Goal: Transaction & Acquisition: Purchase product/service

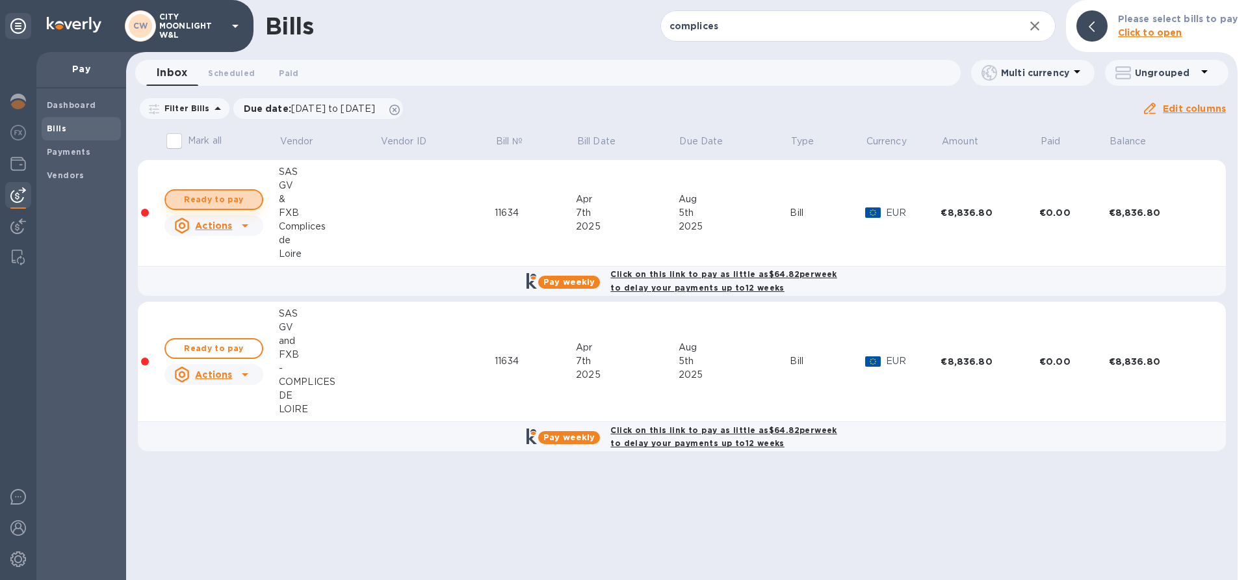
click at [216, 194] on span "Ready to pay" at bounding box center [213, 200] width 75 height 16
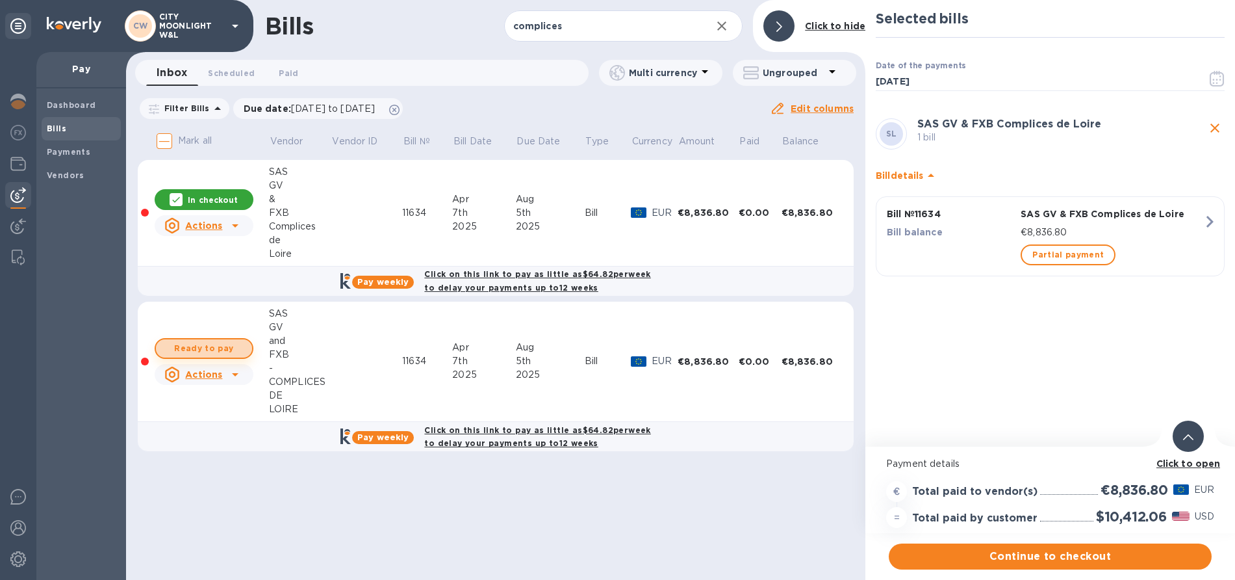
click at [211, 350] on span "Ready to pay" at bounding box center [203, 349] width 75 height 16
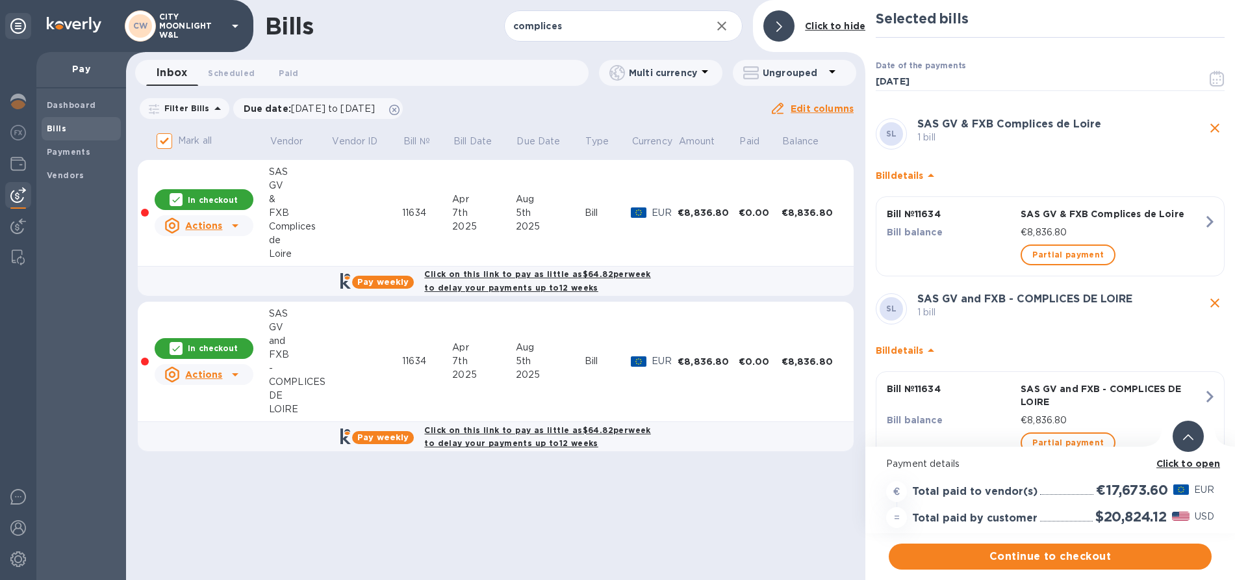
click at [211, 350] on p "In checkout" at bounding box center [213, 347] width 50 height 11
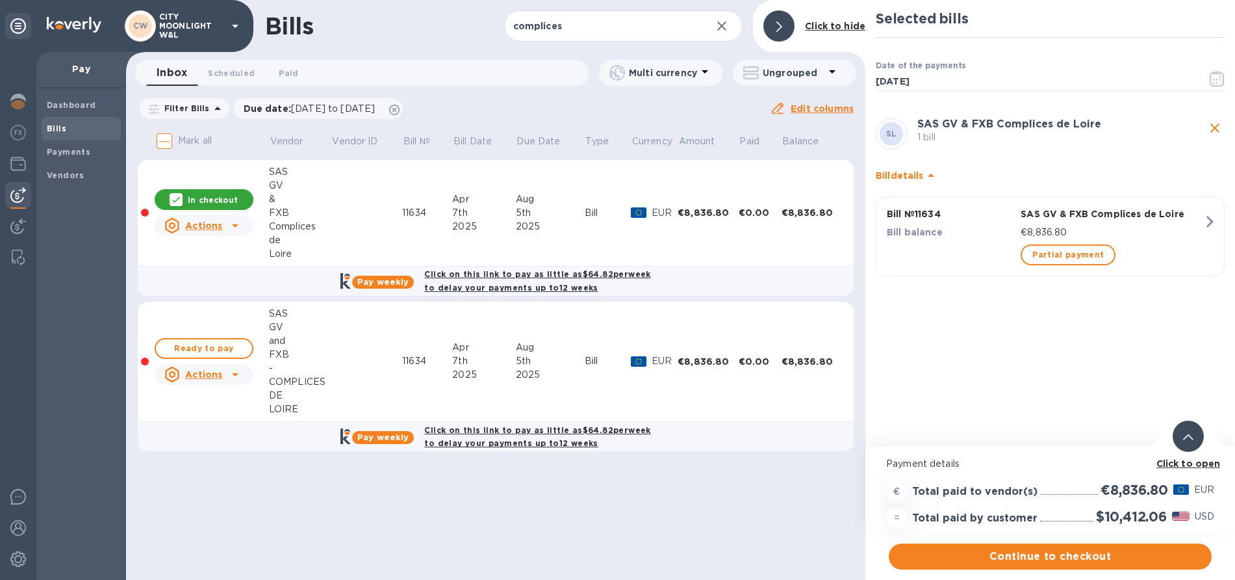
click at [212, 199] on p "In checkout" at bounding box center [213, 199] width 50 height 11
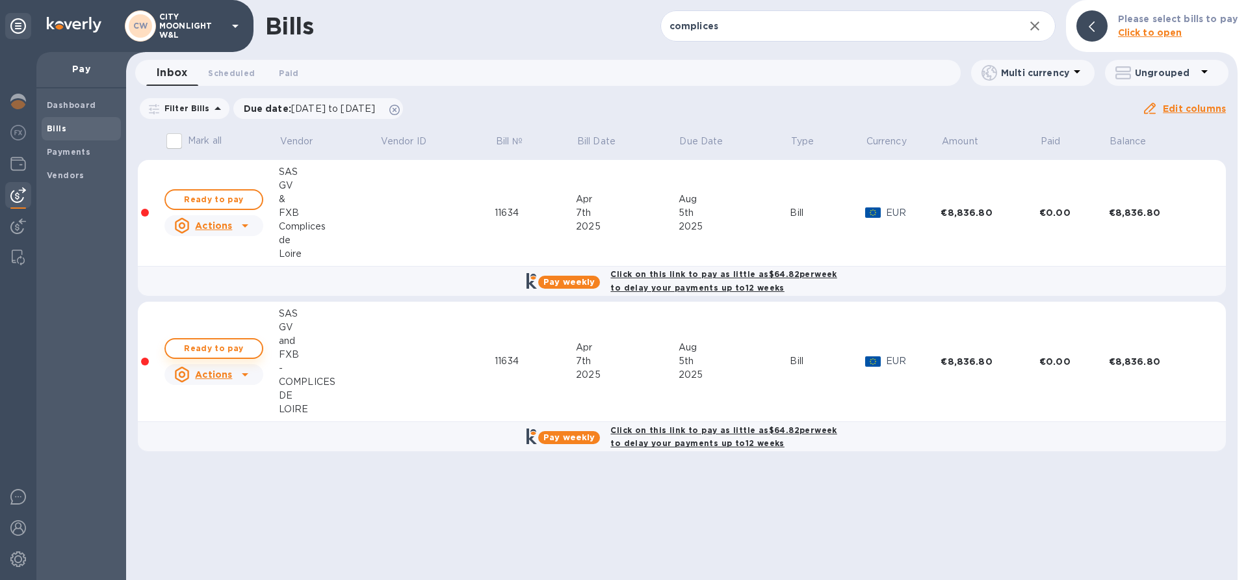
click at [209, 341] on span "Ready to pay" at bounding box center [213, 349] width 75 height 16
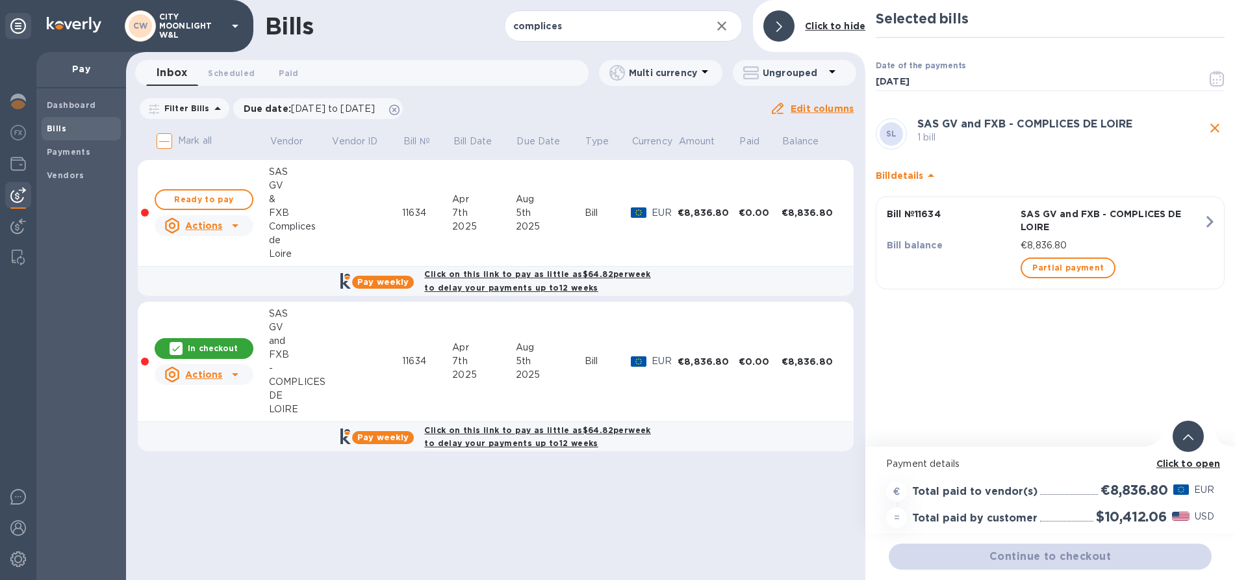
click at [973, 125] on b "SAS GV and FXB - COMPLICES DE LOIRE" at bounding box center [1025, 124] width 215 height 12
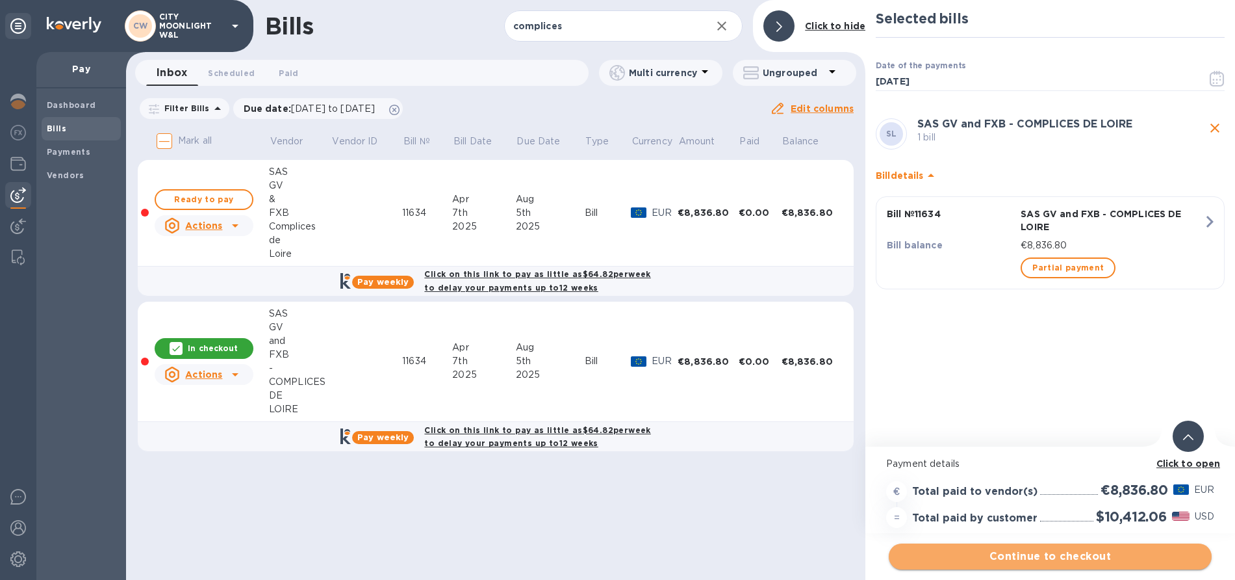
click at [1031, 555] on span "Continue to checkout" at bounding box center [1050, 556] width 302 height 16
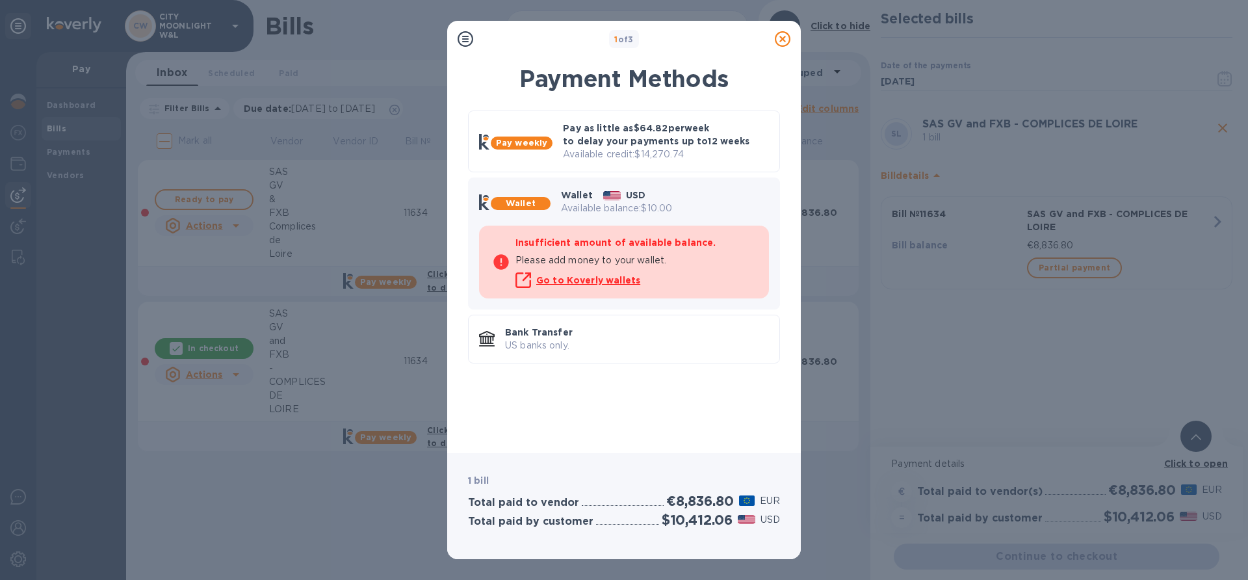
click at [779, 44] on icon at bounding box center [783, 39] width 16 height 16
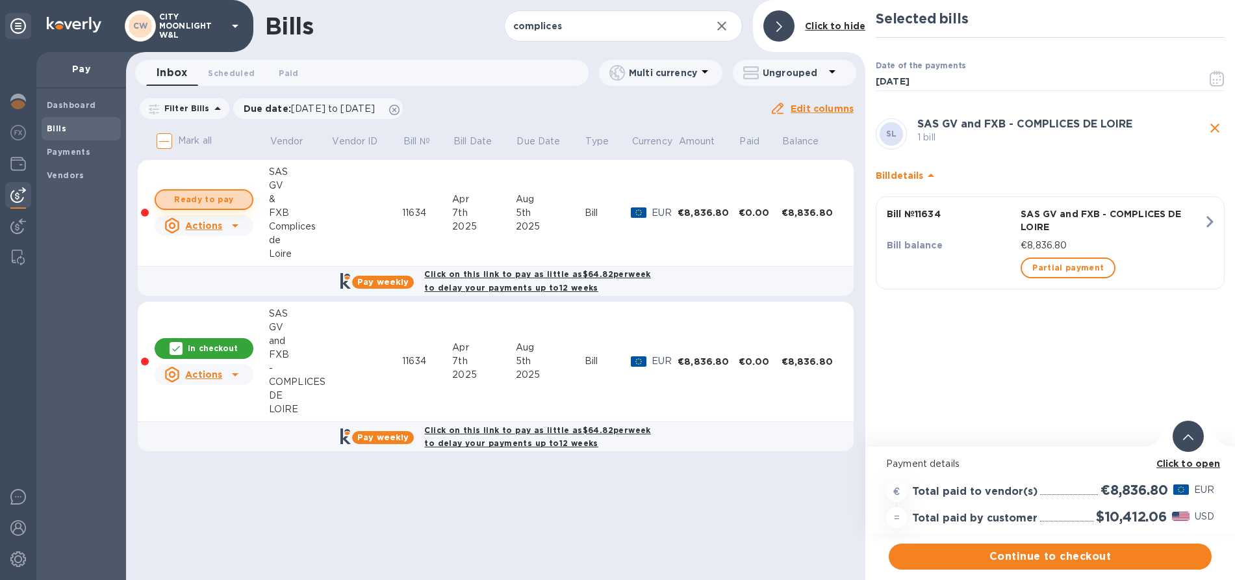
click at [221, 199] on span "Ready to pay" at bounding box center [203, 200] width 75 height 16
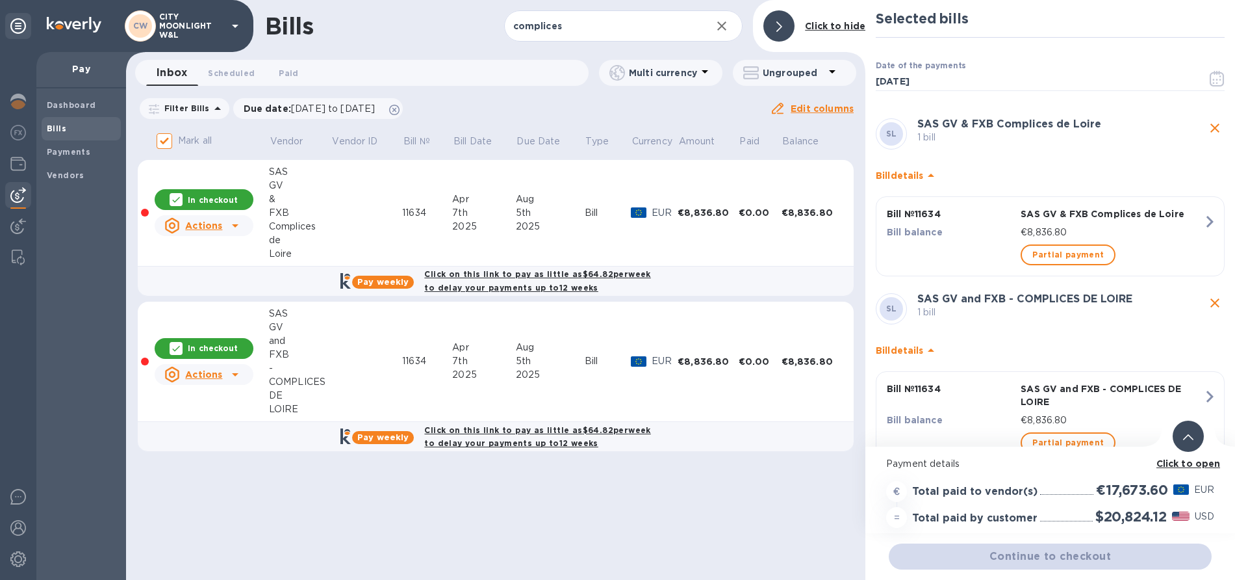
click at [201, 350] on p "In checkout" at bounding box center [213, 347] width 50 height 11
checkbox input "false"
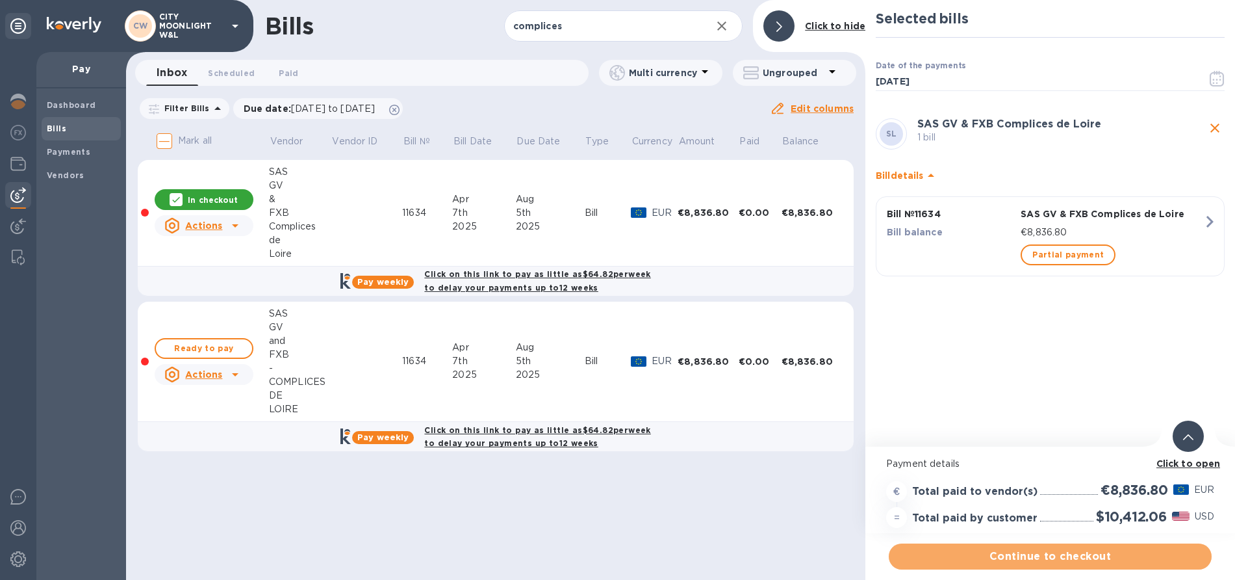
click at [1020, 563] on span "Continue to checkout" at bounding box center [1050, 556] width 302 height 16
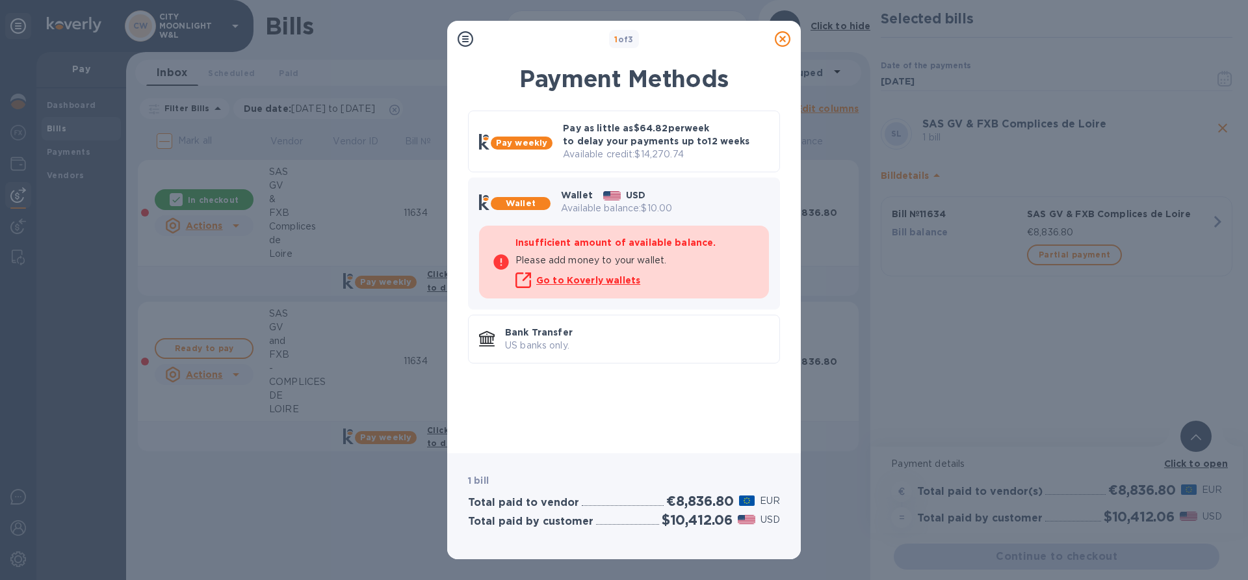
click at [786, 38] on icon at bounding box center [783, 39] width 16 height 16
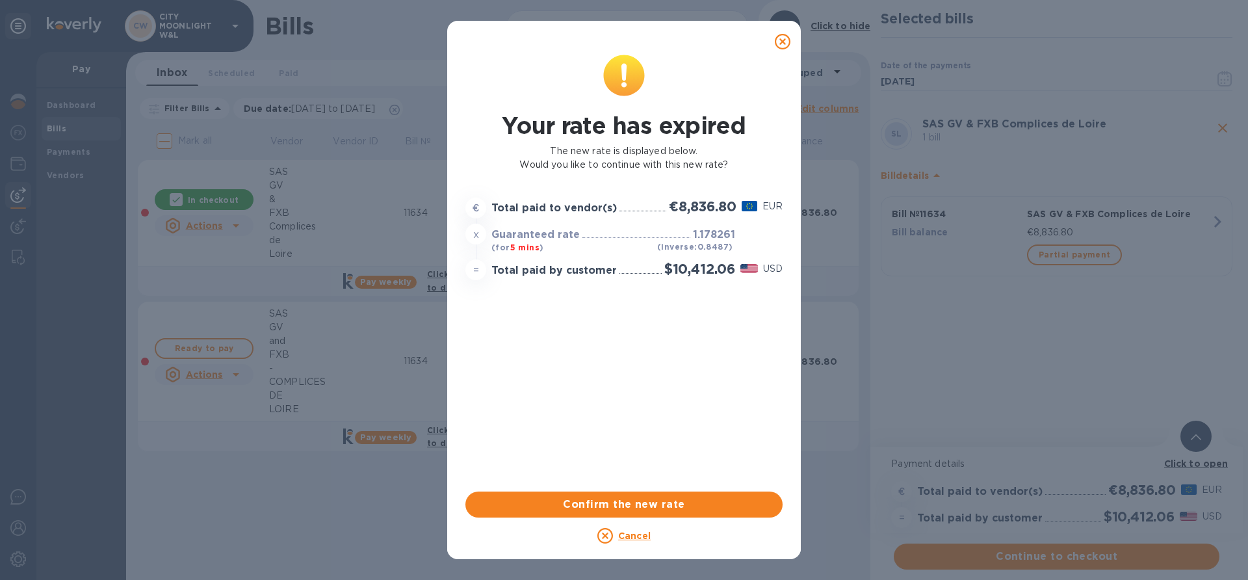
click at [780, 37] on icon at bounding box center [783, 42] width 16 height 16
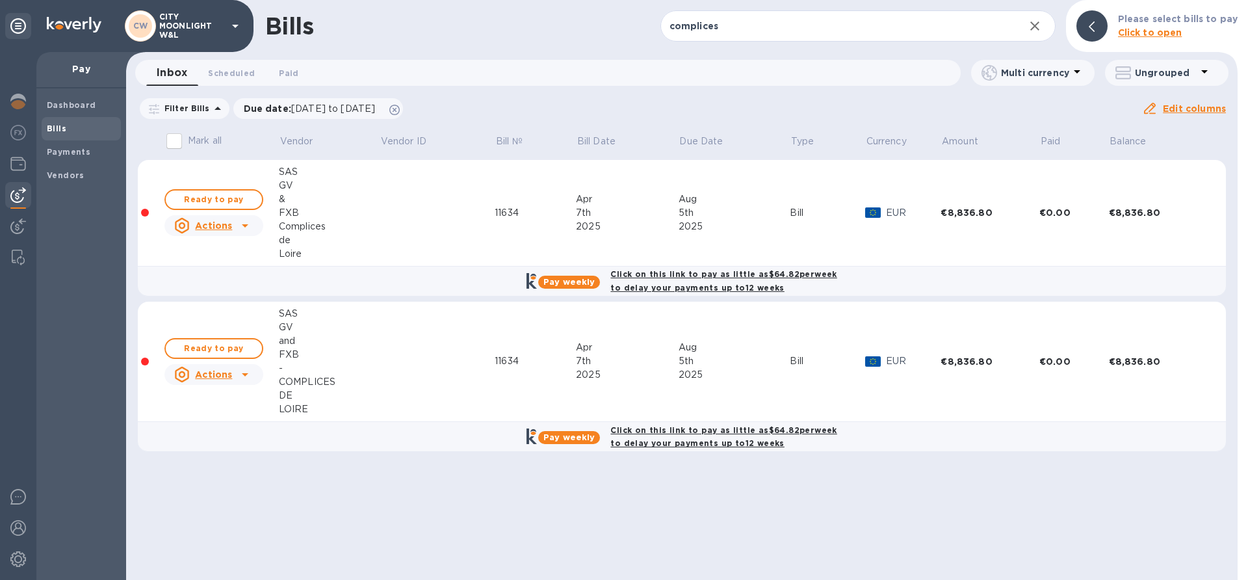
click at [279, 189] on div "GV" at bounding box center [329, 186] width 101 height 14
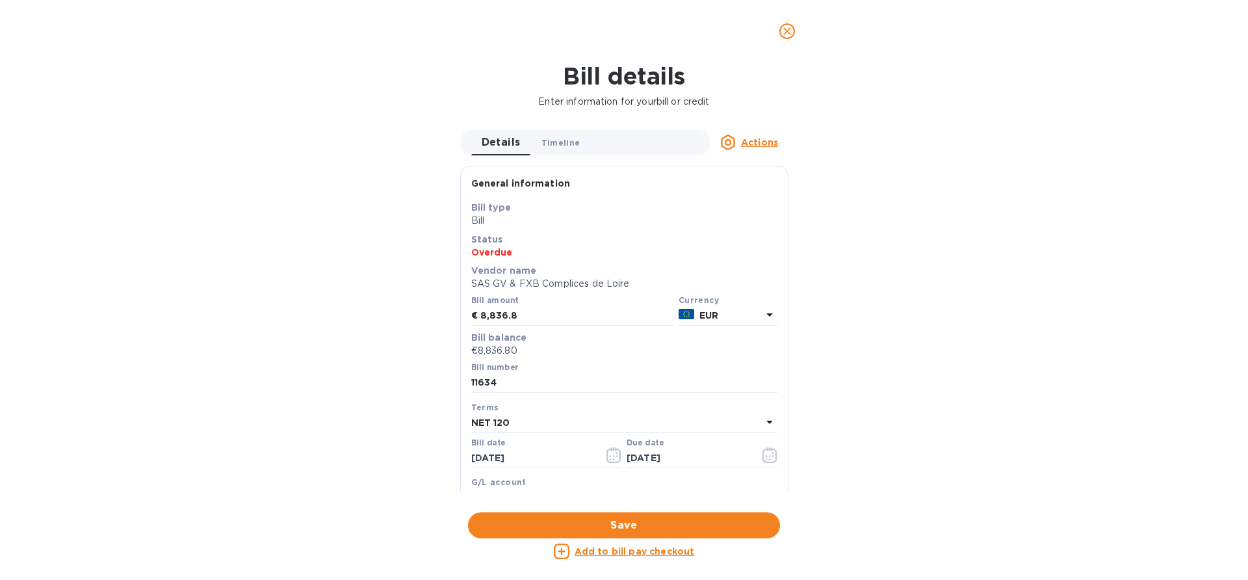
click at [558, 143] on span "Timeline 0" at bounding box center [560, 143] width 39 height 14
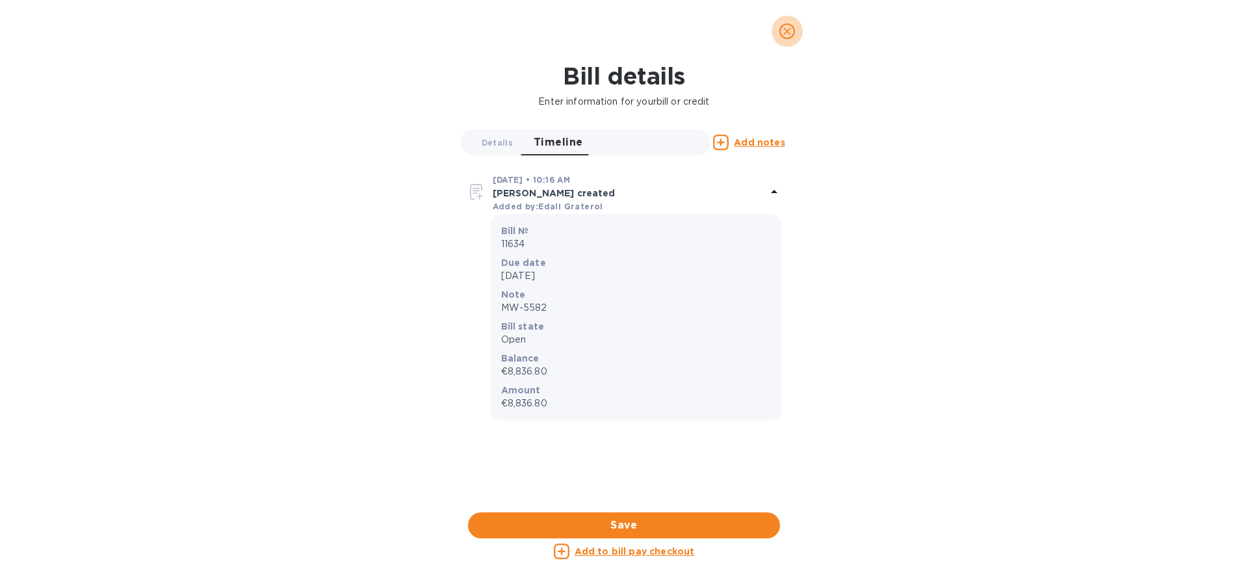
click at [784, 34] on icon "close" at bounding box center [787, 31] width 8 height 8
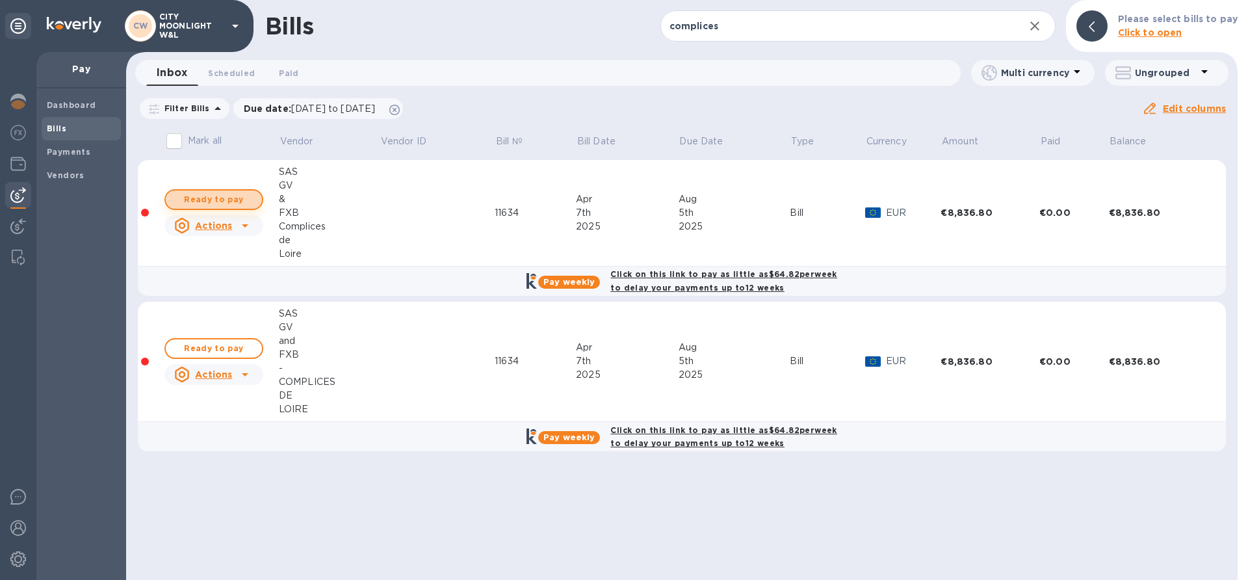
click at [243, 194] on span "Ready to pay" at bounding box center [213, 200] width 75 height 16
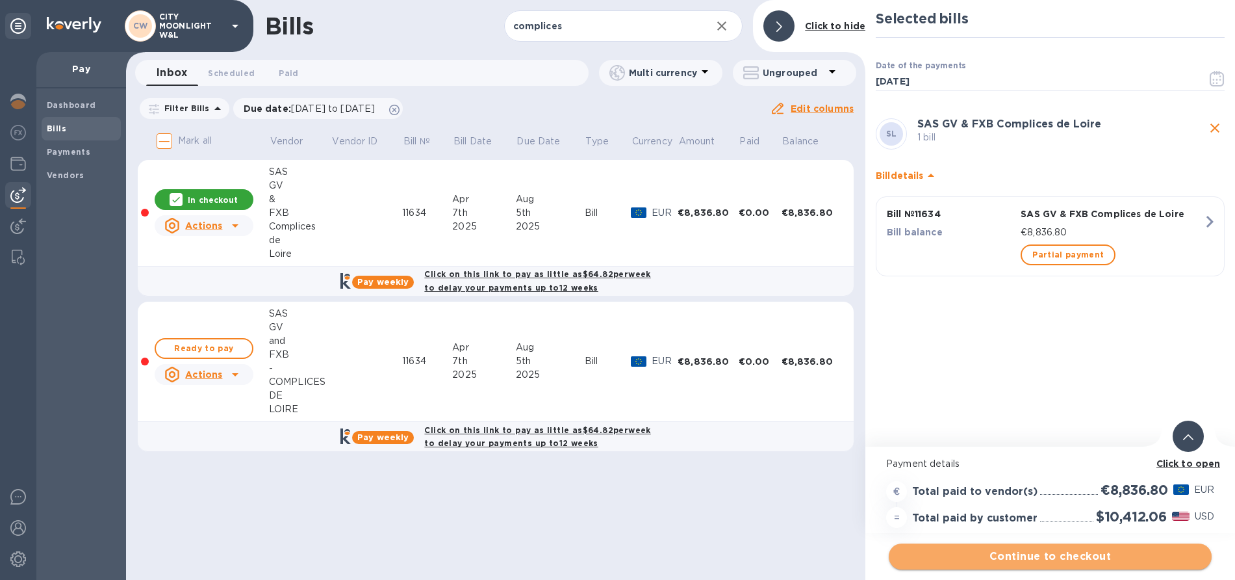
click at [1033, 559] on span "Continue to checkout" at bounding box center [1050, 556] width 302 height 16
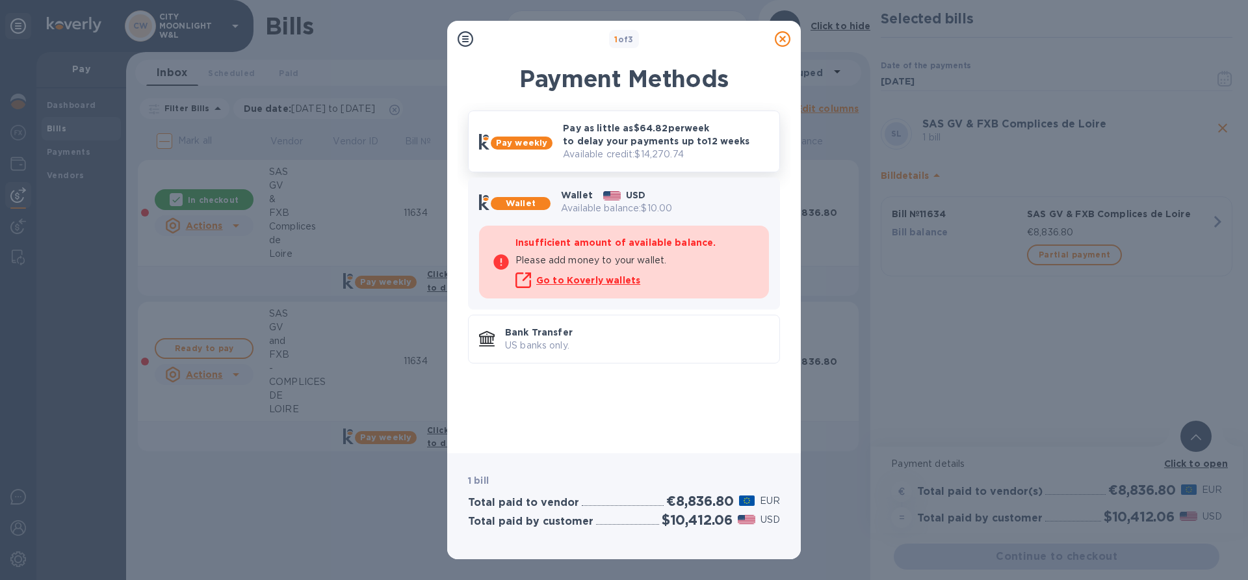
click at [633, 149] on p "Available credit: $14,270.74" at bounding box center [666, 155] width 206 height 14
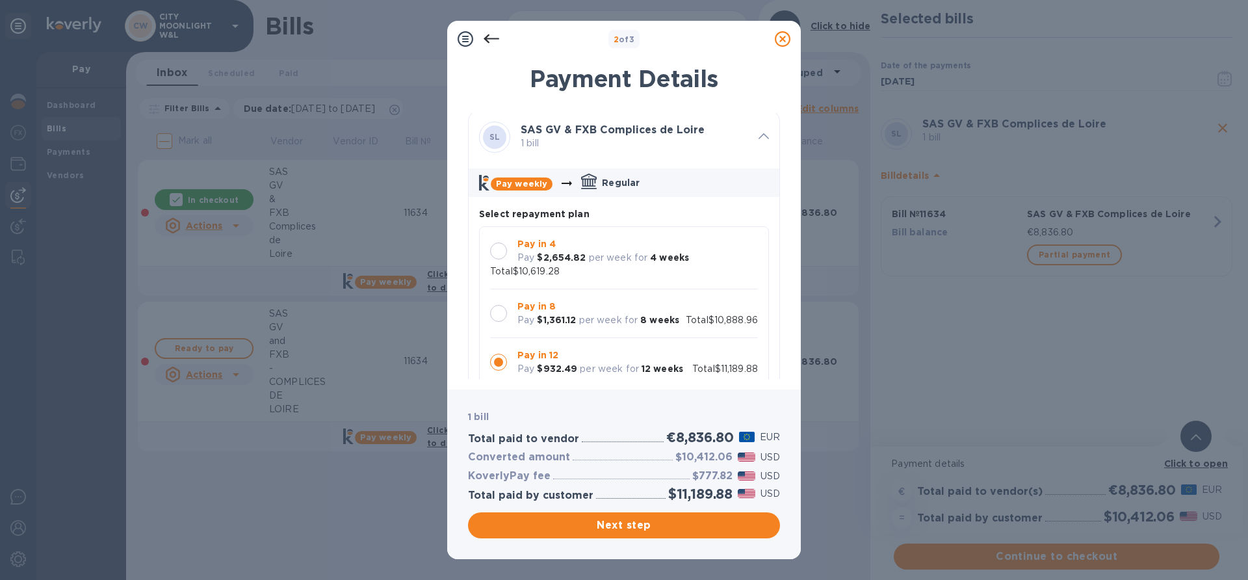
scroll to position [3, 0]
click at [500, 316] on div at bounding box center [498, 312] width 17 height 17
click at [785, 36] on icon at bounding box center [783, 39] width 16 height 16
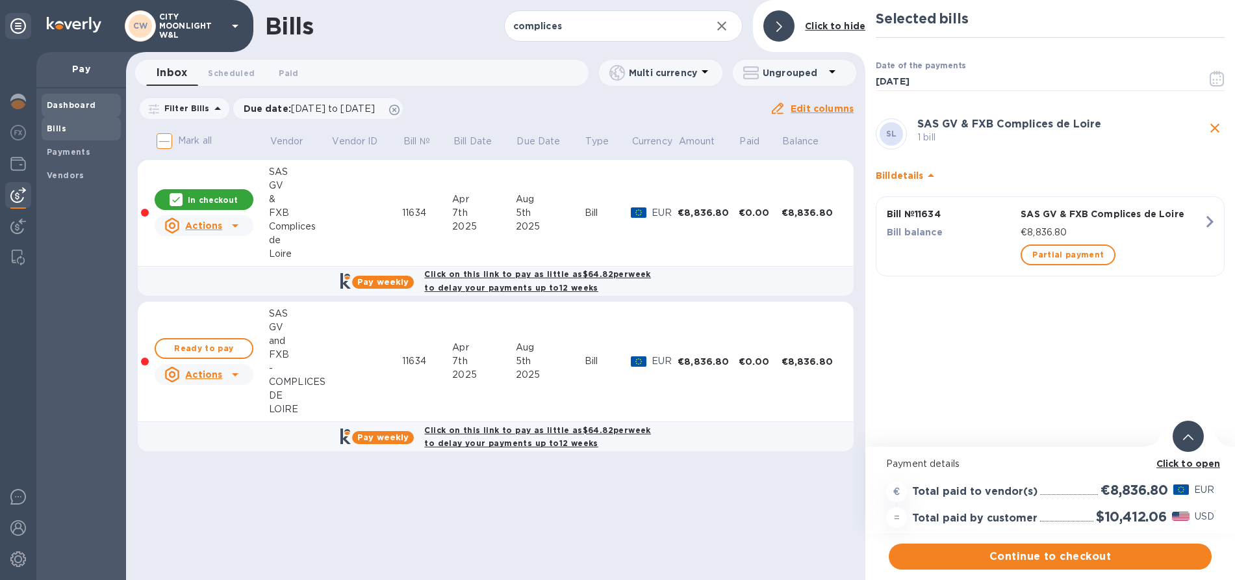
click at [53, 107] on b "Dashboard" at bounding box center [71, 105] width 49 height 10
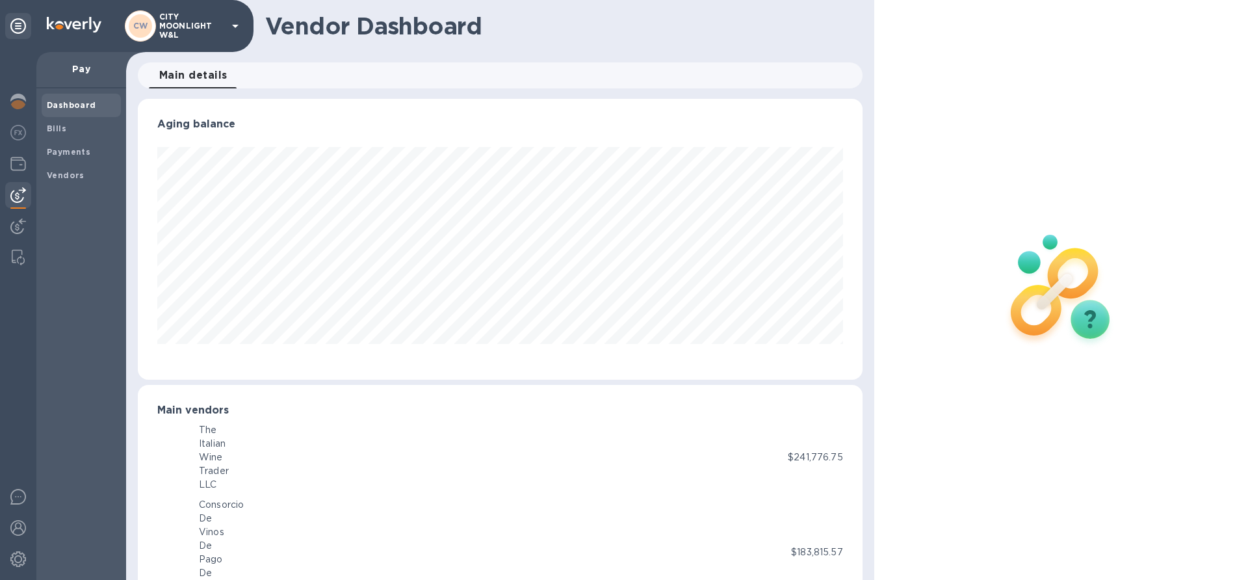
scroll to position [649535, 649096]
click at [10, 103] on img at bounding box center [18, 102] width 16 height 16
